Goal: Navigation & Orientation: Find specific page/section

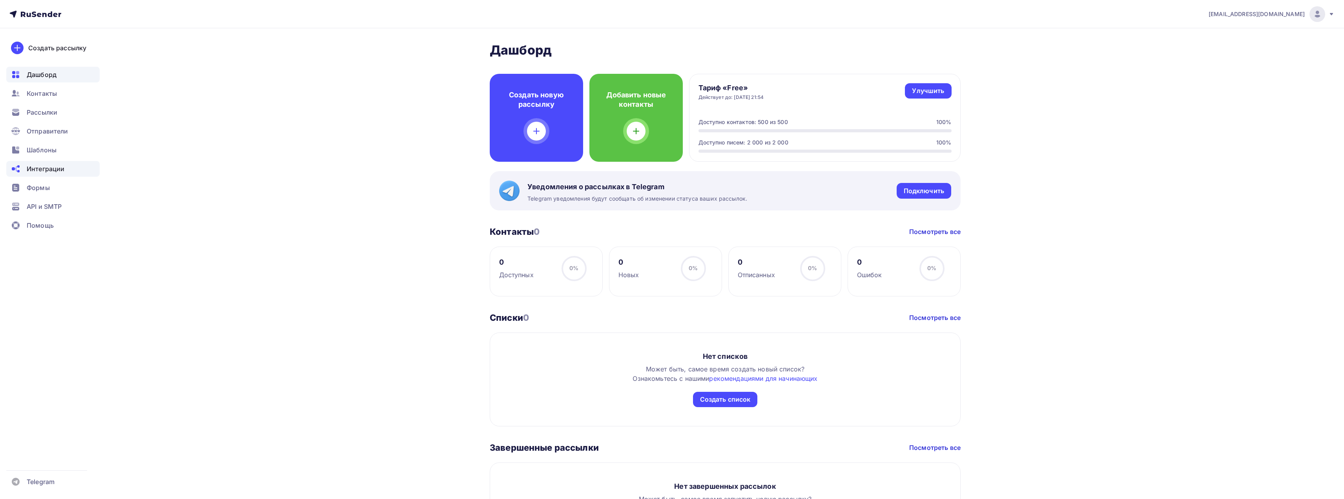
click at [69, 164] on div "Интеграции" at bounding box center [52, 169] width 93 height 16
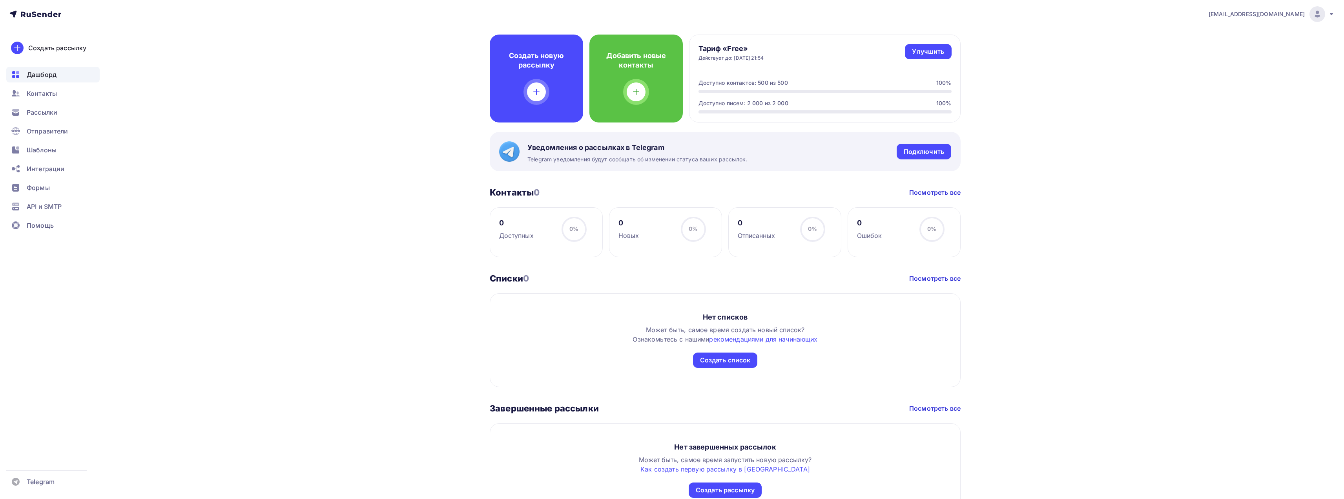
click at [52, 18] on icon at bounding box center [35, 13] width 52 height 9
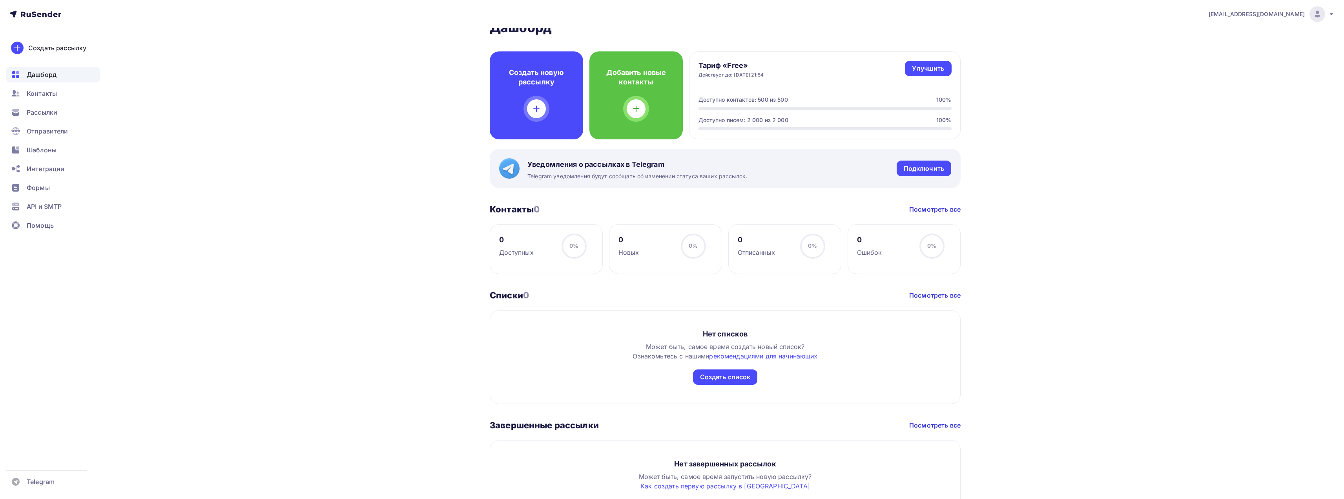
scroll to position [0, 0]
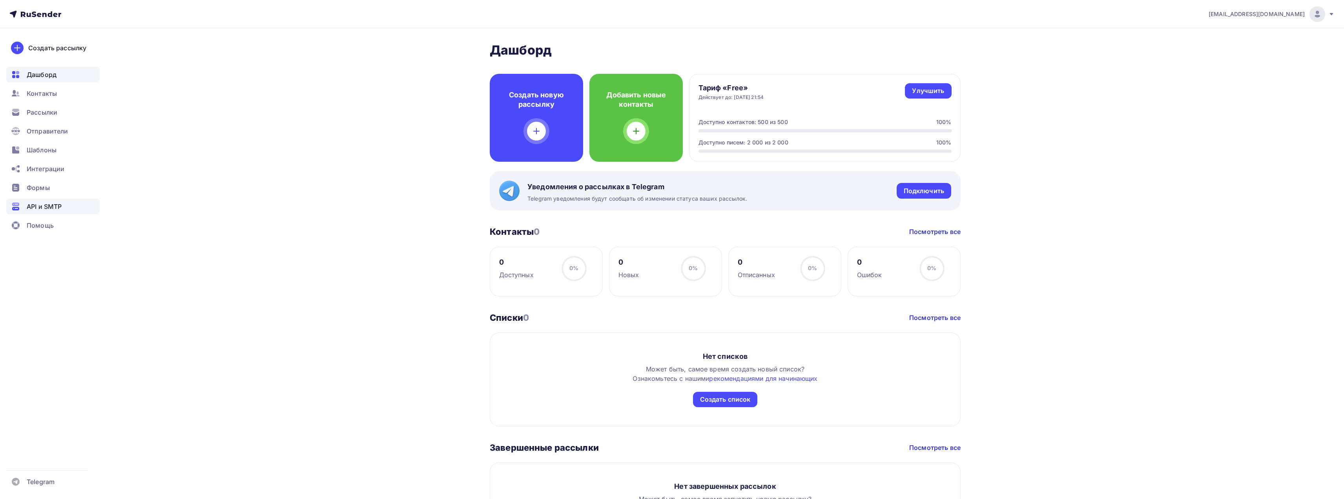
click at [56, 210] on span "API и SMTP" at bounding box center [44, 206] width 35 height 9
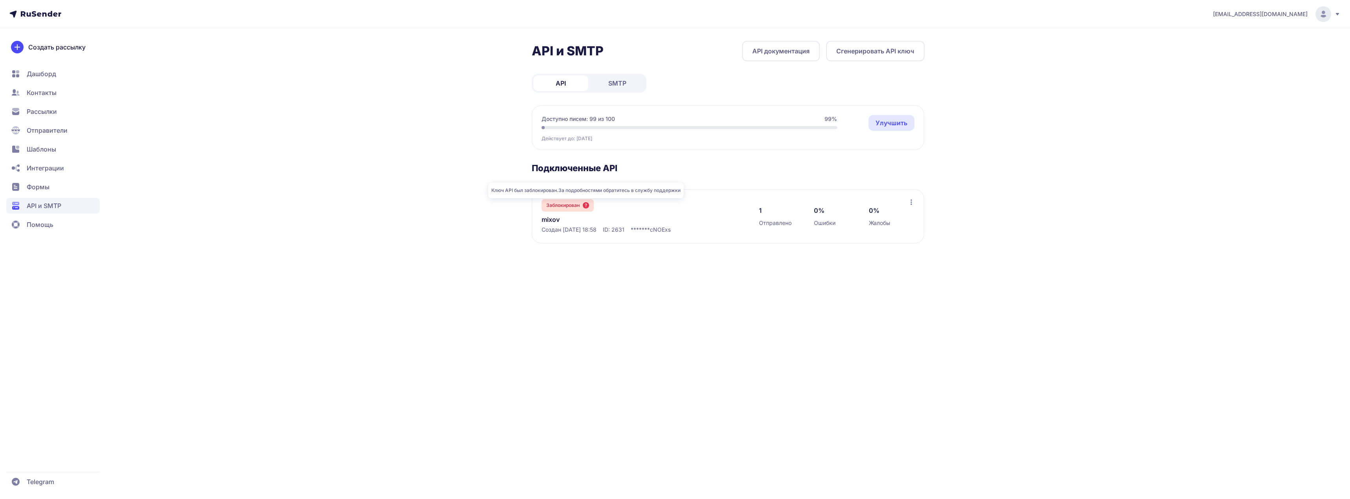
click at [588, 206] on icon at bounding box center [586, 205] width 6 height 6
click at [50, 165] on span "Интеграции" at bounding box center [45, 167] width 37 height 9
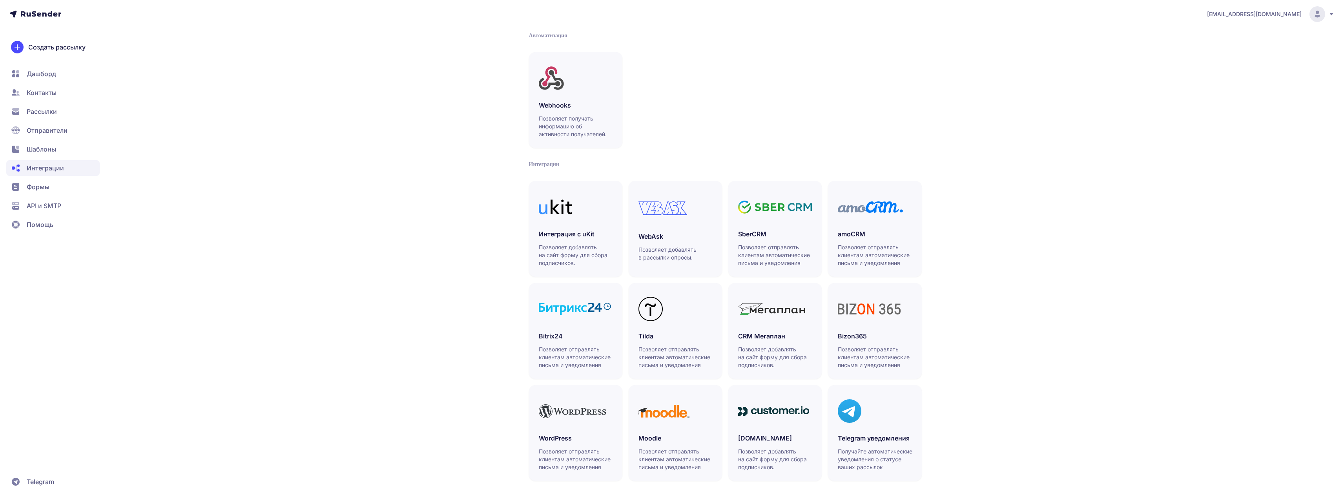
scroll to position [41, 0]
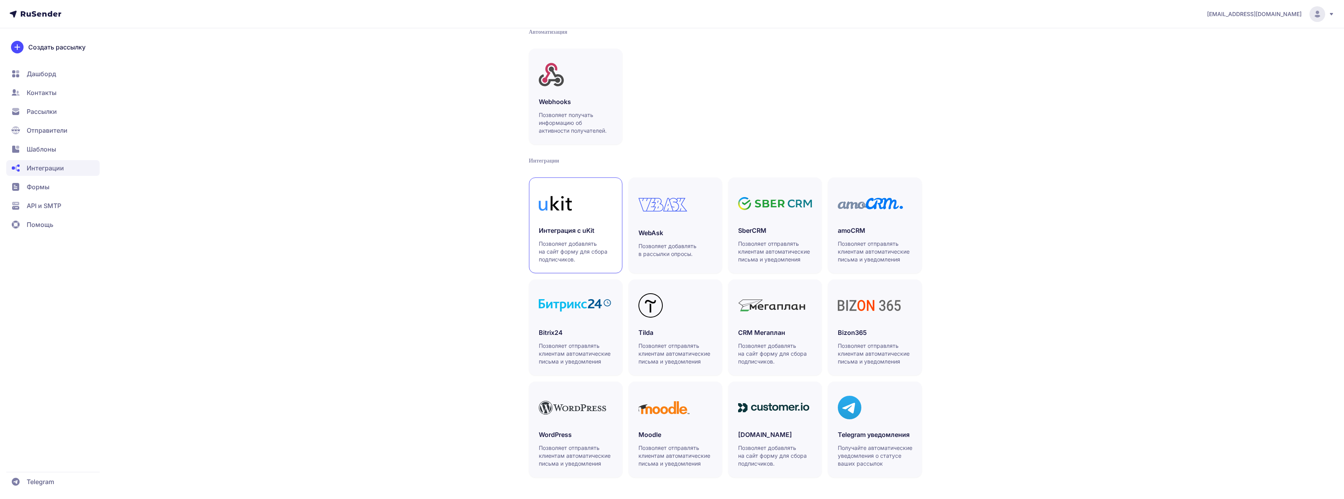
click at [571, 221] on link "Интеграция с uKit Позволяет добавлять на сайт форму для сбора подписчиков." at bounding box center [575, 225] width 93 height 96
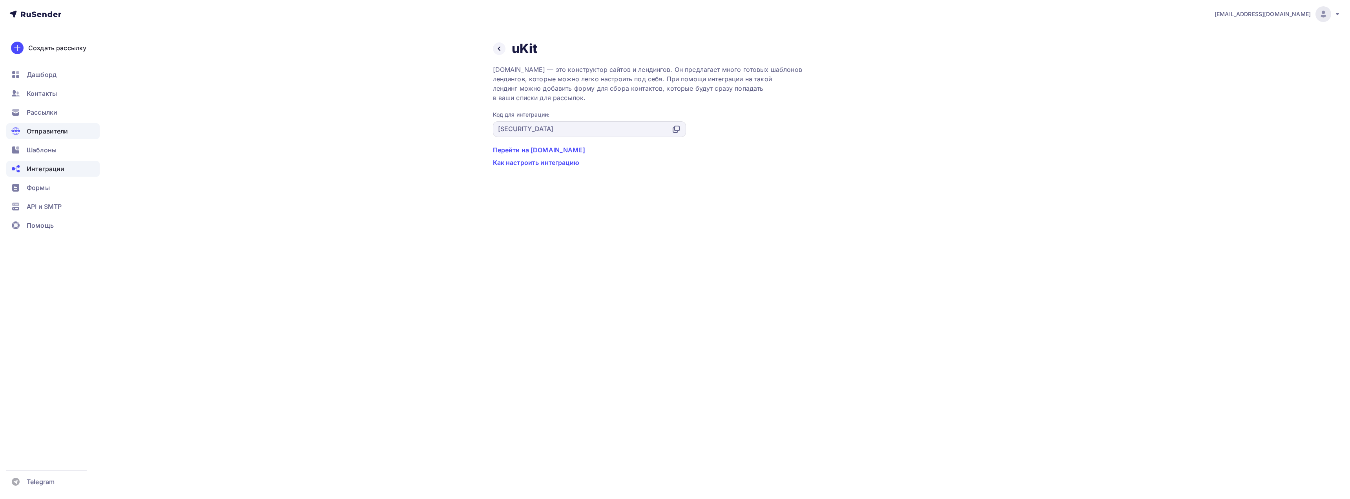
click at [64, 131] on span "Отправители" at bounding box center [48, 130] width 42 height 9
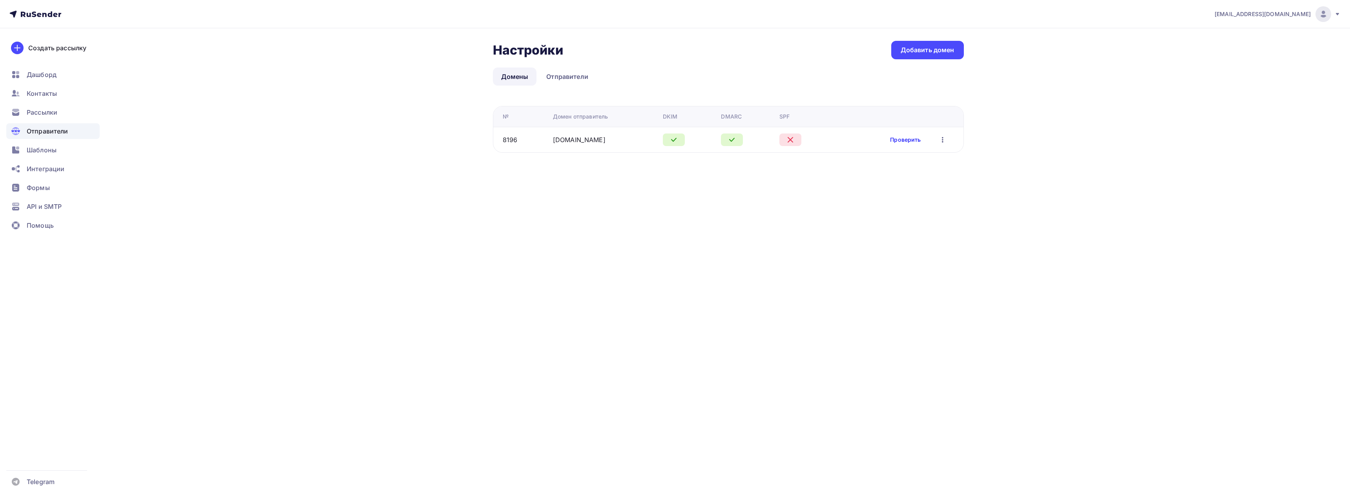
click at [902, 141] on link "Проверить" at bounding box center [905, 140] width 31 height 8
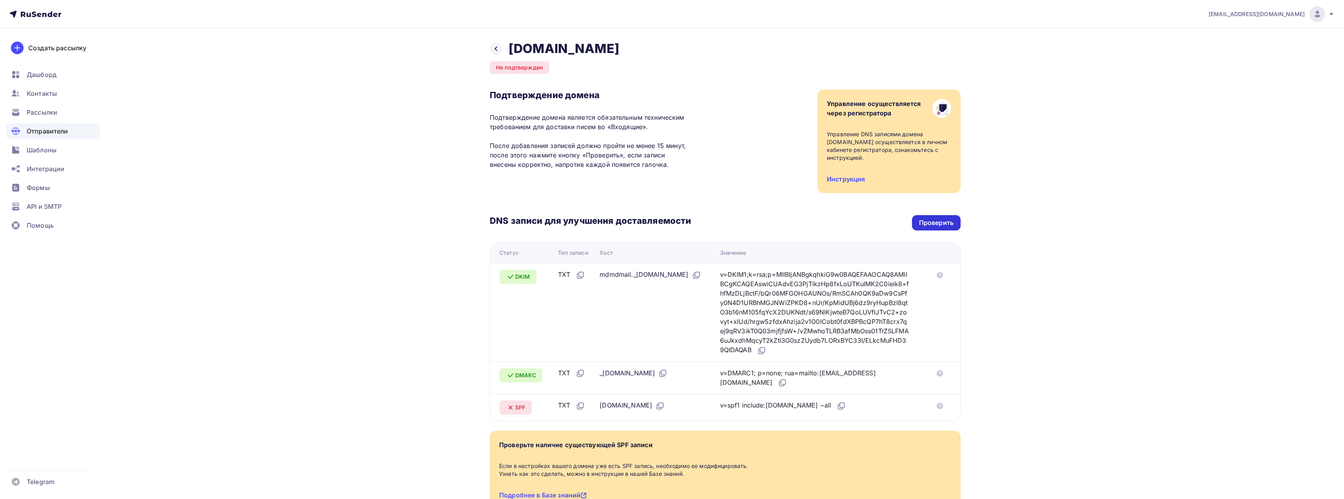
click at [930, 215] on div "Проверить" at bounding box center [936, 222] width 49 height 15
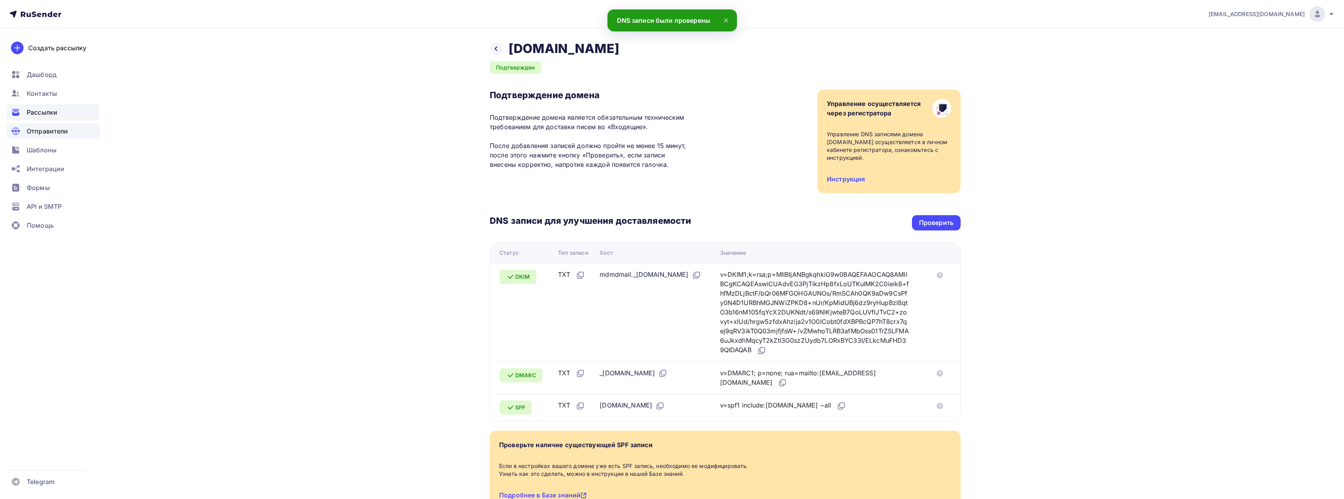
click at [52, 112] on span "Рассылки" at bounding box center [42, 112] width 31 height 9
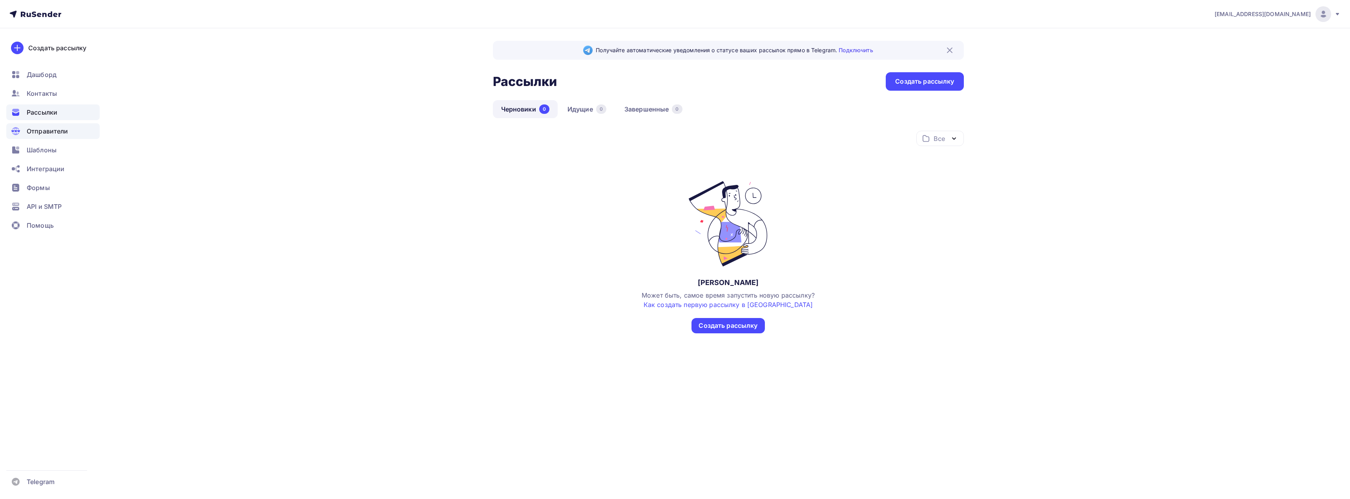
click at [60, 129] on span "Отправители" at bounding box center [48, 130] width 42 height 9
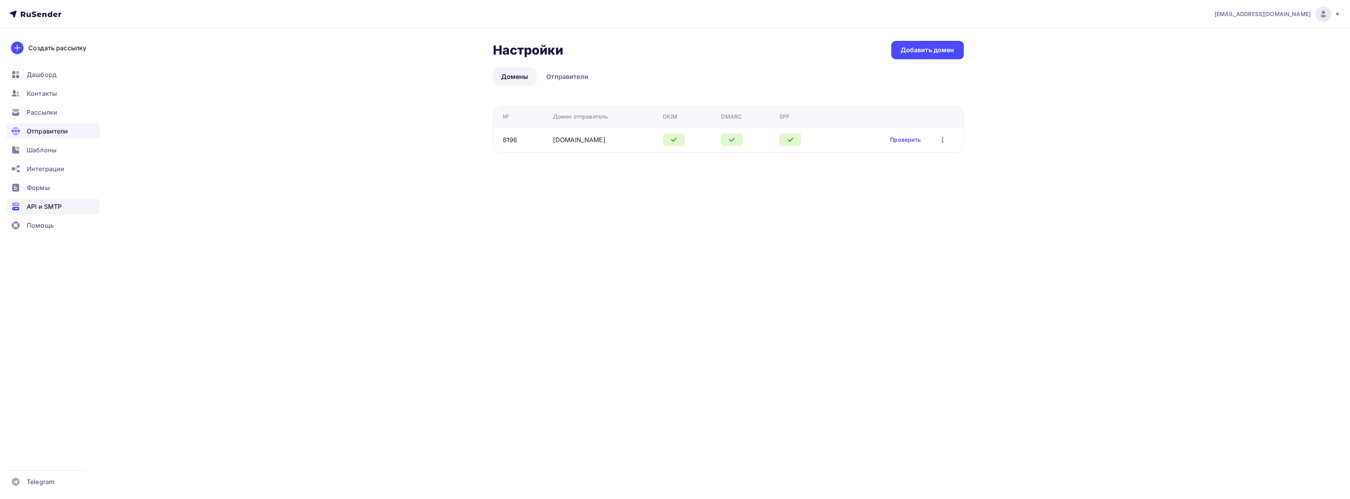
click at [50, 210] on span "API и SMTP" at bounding box center [44, 206] width 35 height 9
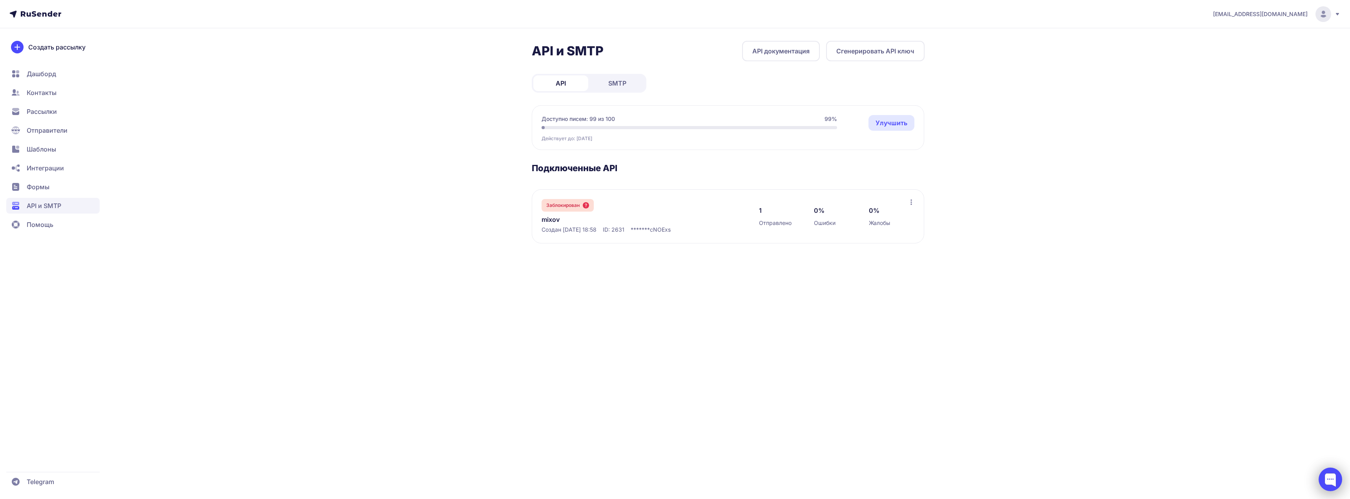
click at [1325, 470] on div at bounding box center [1331, 479] width 24 height 24
